Goal: Navigation & Orientation: Find specific page/section

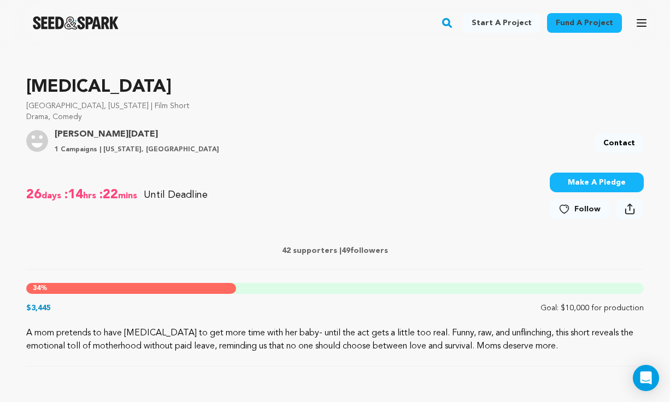
scroll to position [265, 0]
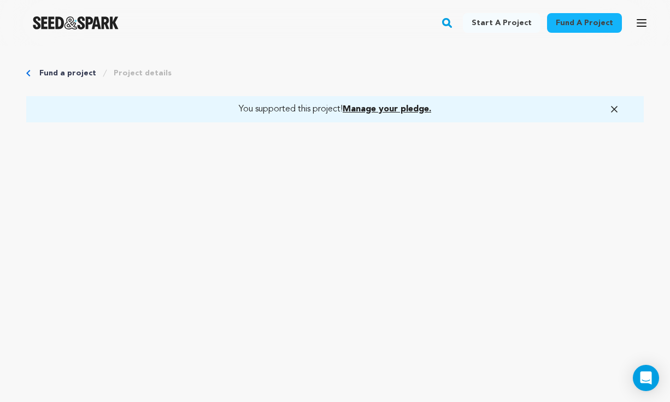
scroll to position [56, 0]
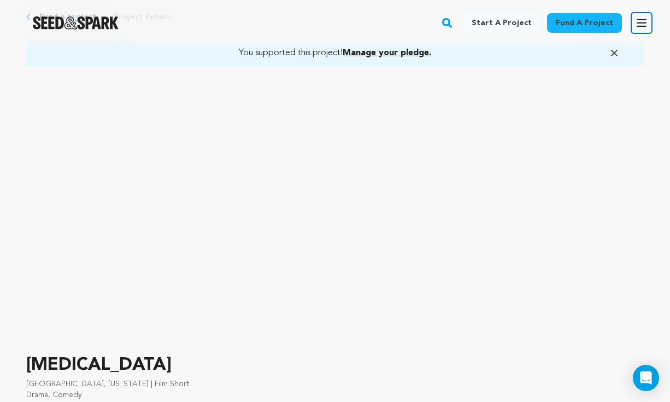
click at [646, 25] on icon "button" at bounding box center [641, 22] width 13 height 13
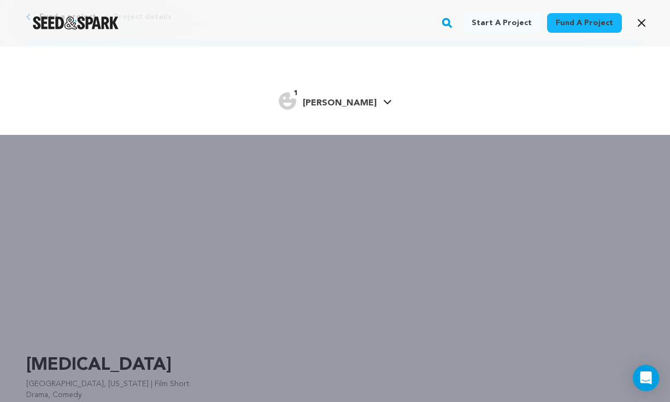
click at [372, 92] on link "1 Jessalyn W. Jessalyn W." at bounding box center [335, 100] width 113 height 20
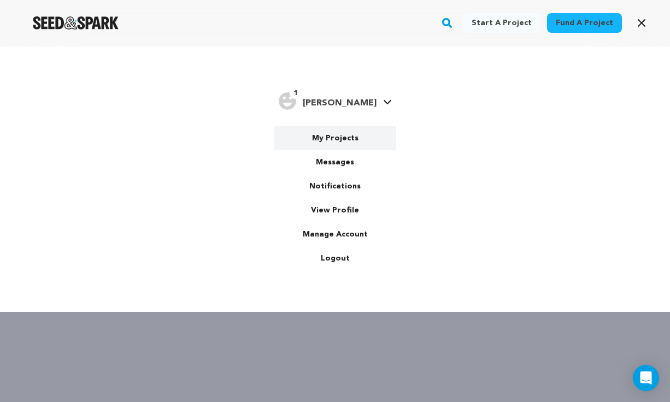
click at [351, 135] on link "My Projects" at bounding box center [335, 138] width 122 height 24
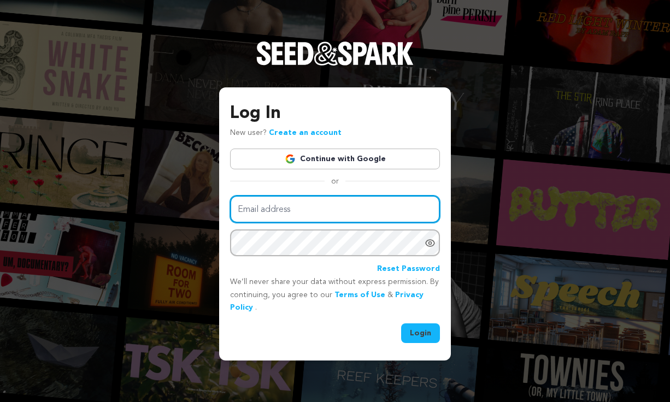
type input "jessalyn.waldron@gmail.com"
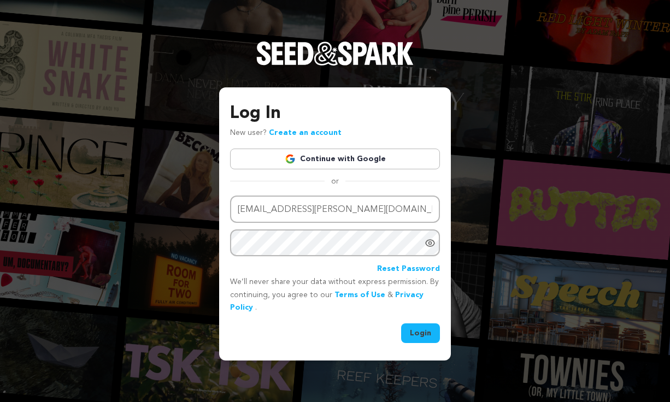
click at [425, 336] on button "Login" at bounding box center [420, 333] width 39 height 20
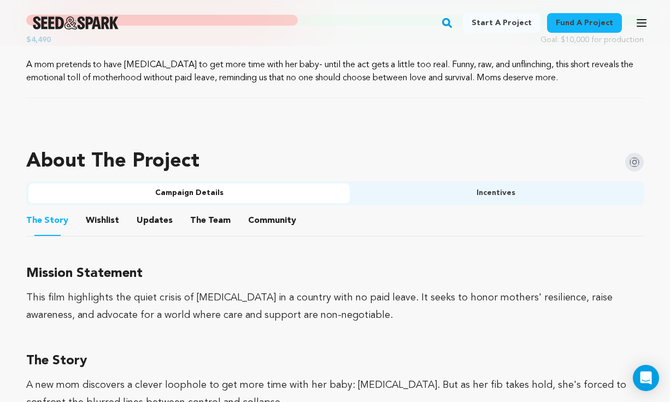
scroll to position [604, 0]
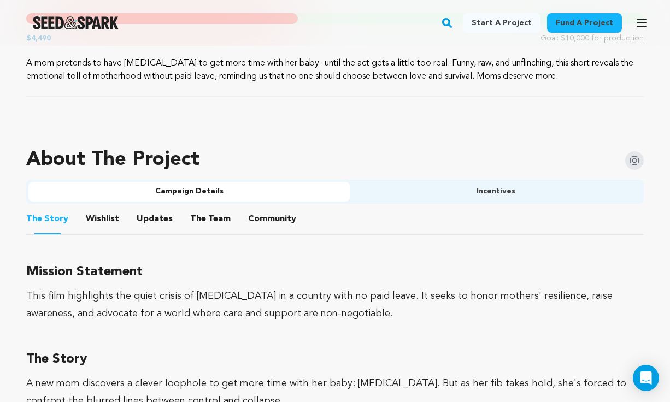
click at [272, 224] on button "Community" at bounding box center [272, 221] width 26 height 26
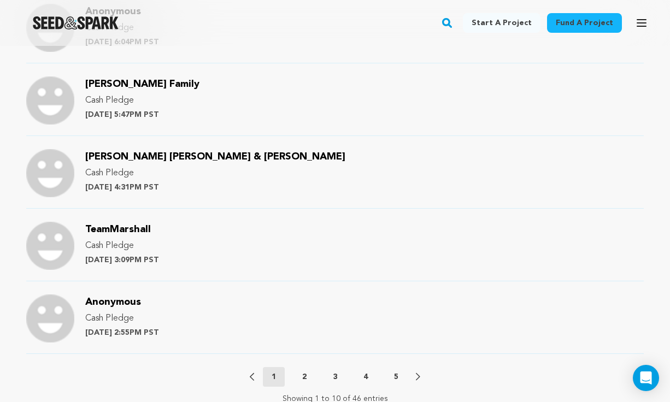
scroll to position [1266, 0]
